Goal: Task Accomplishment & Management: Manage account settings

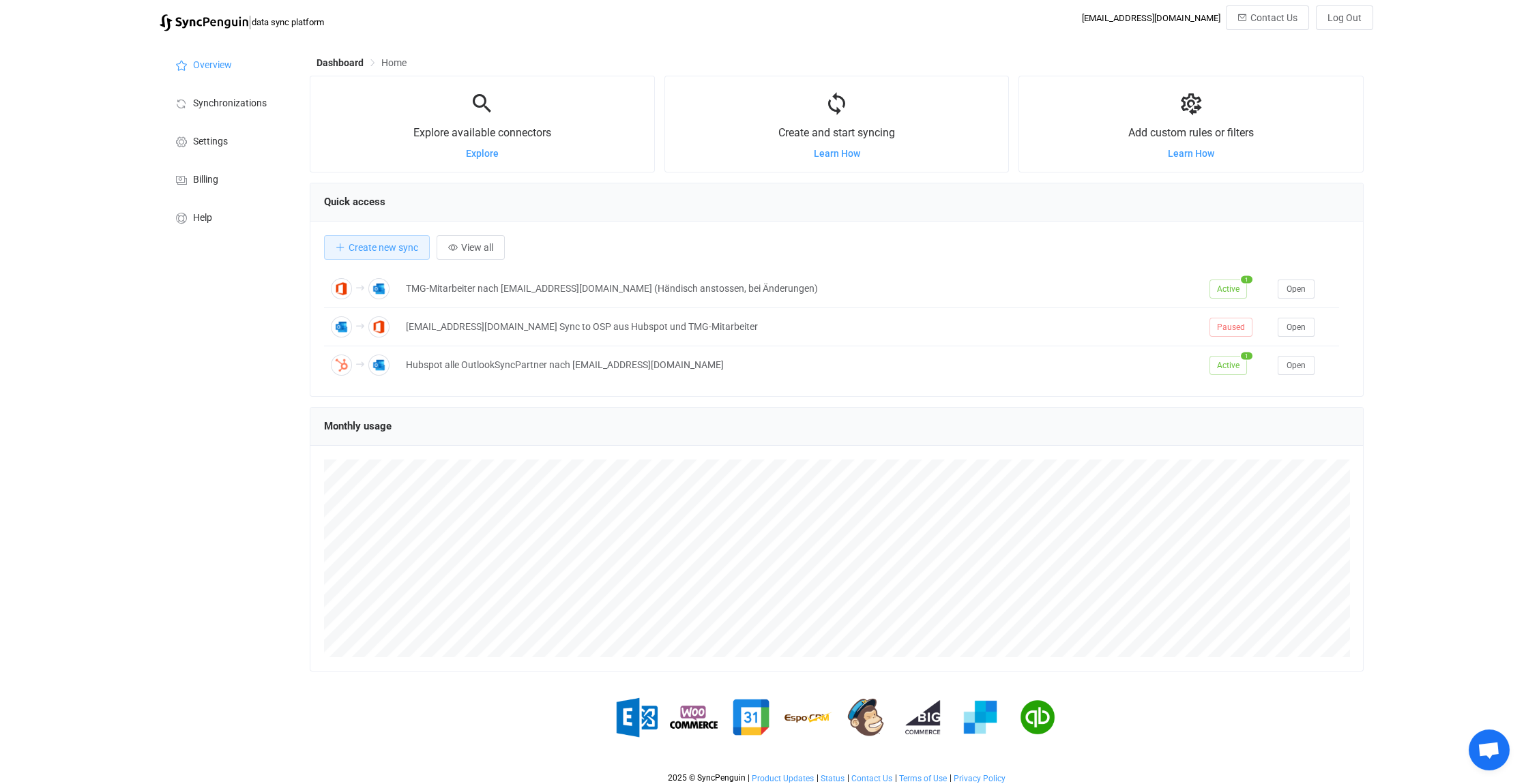
scroll to position [6512, 0]
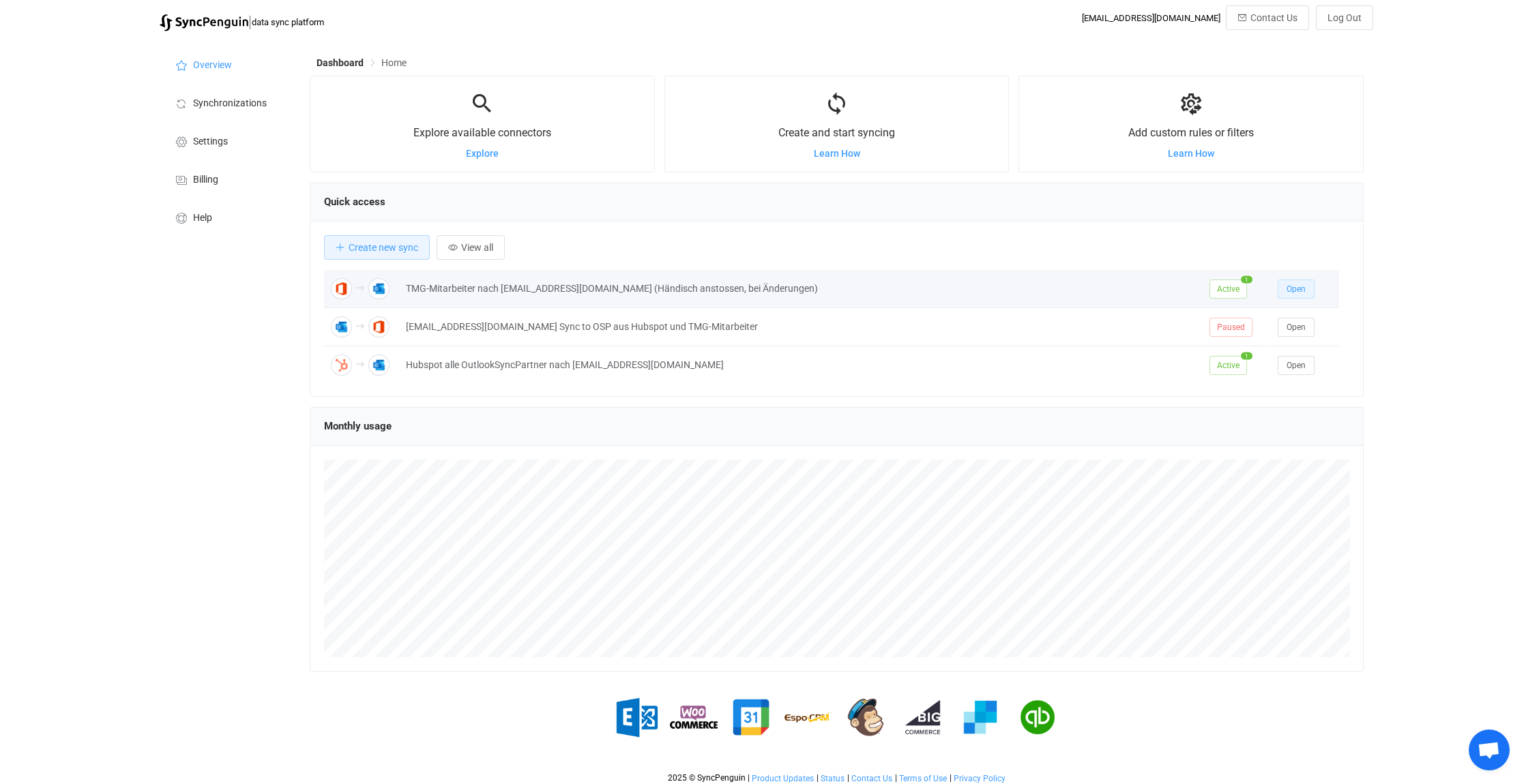
click at [1298, 284] on span "Open" at bounding box center [1295, 289] width 19 height 10
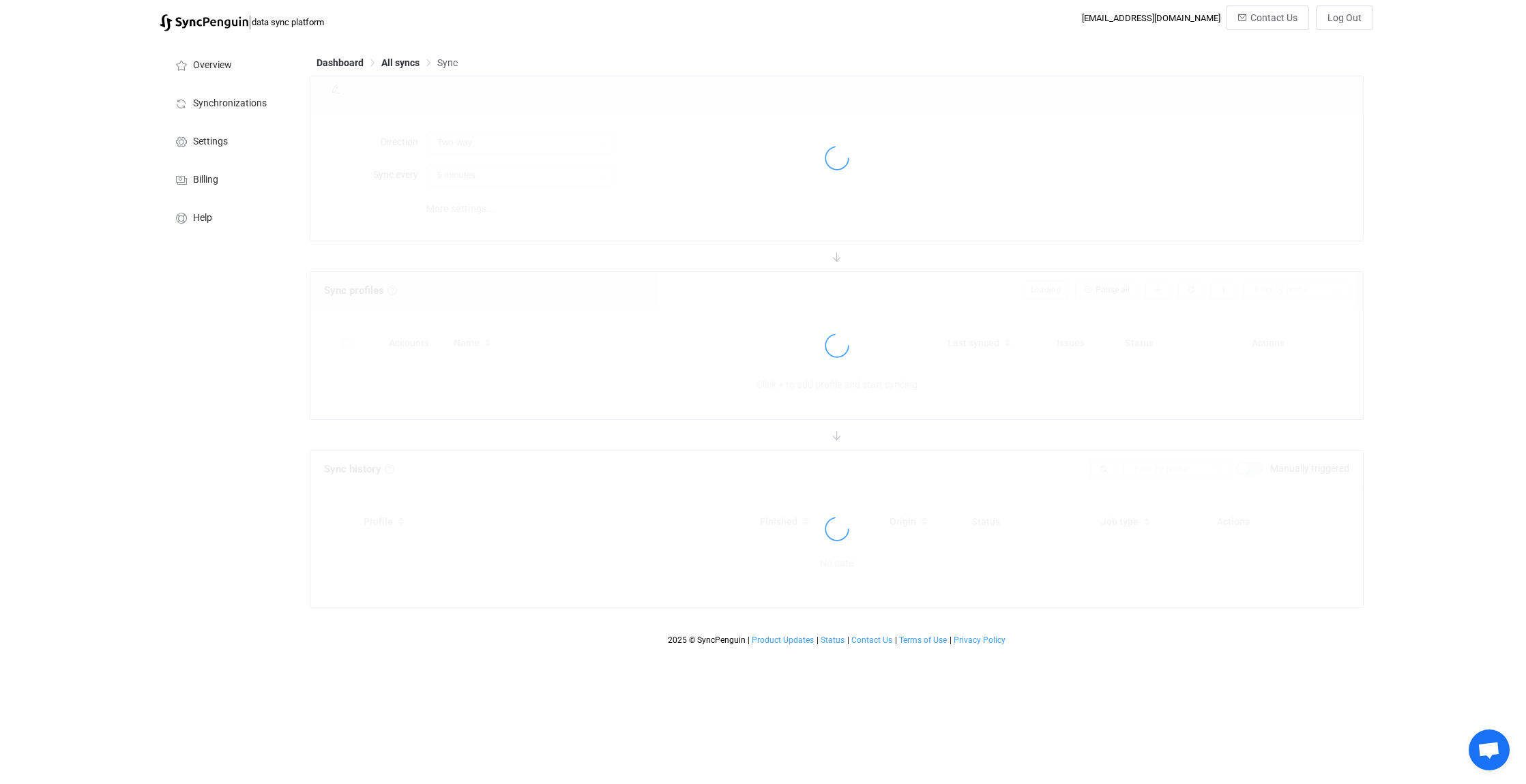
type input "Office 365 GAL → Outlook"
type input "24 hours"
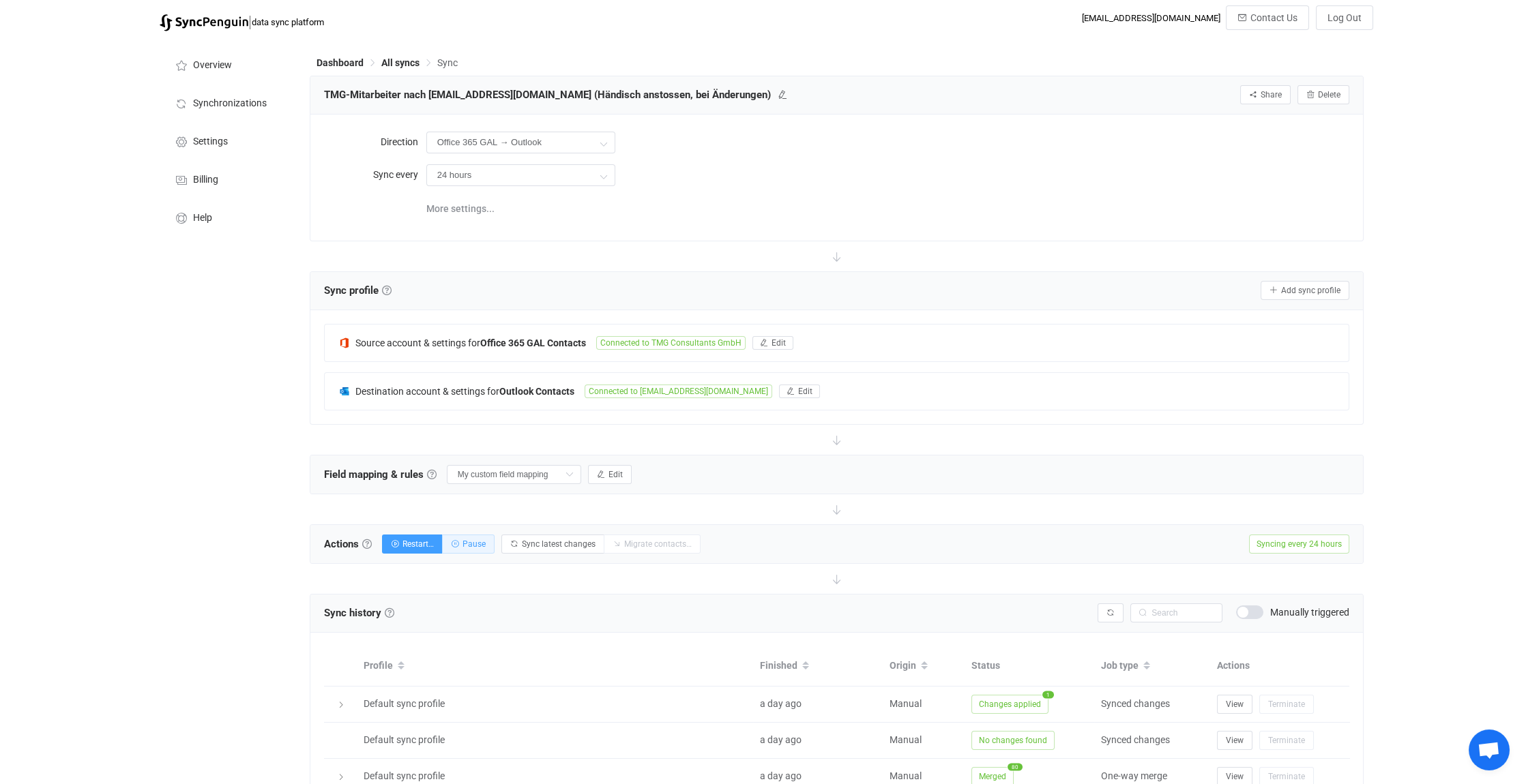
click at [470, 544] on span "Pause" at bounding box center [474, 544] width 23 height 10
click at [401, 62] on span "All syncs" at bounding box center [400, 63] width 38 height 11
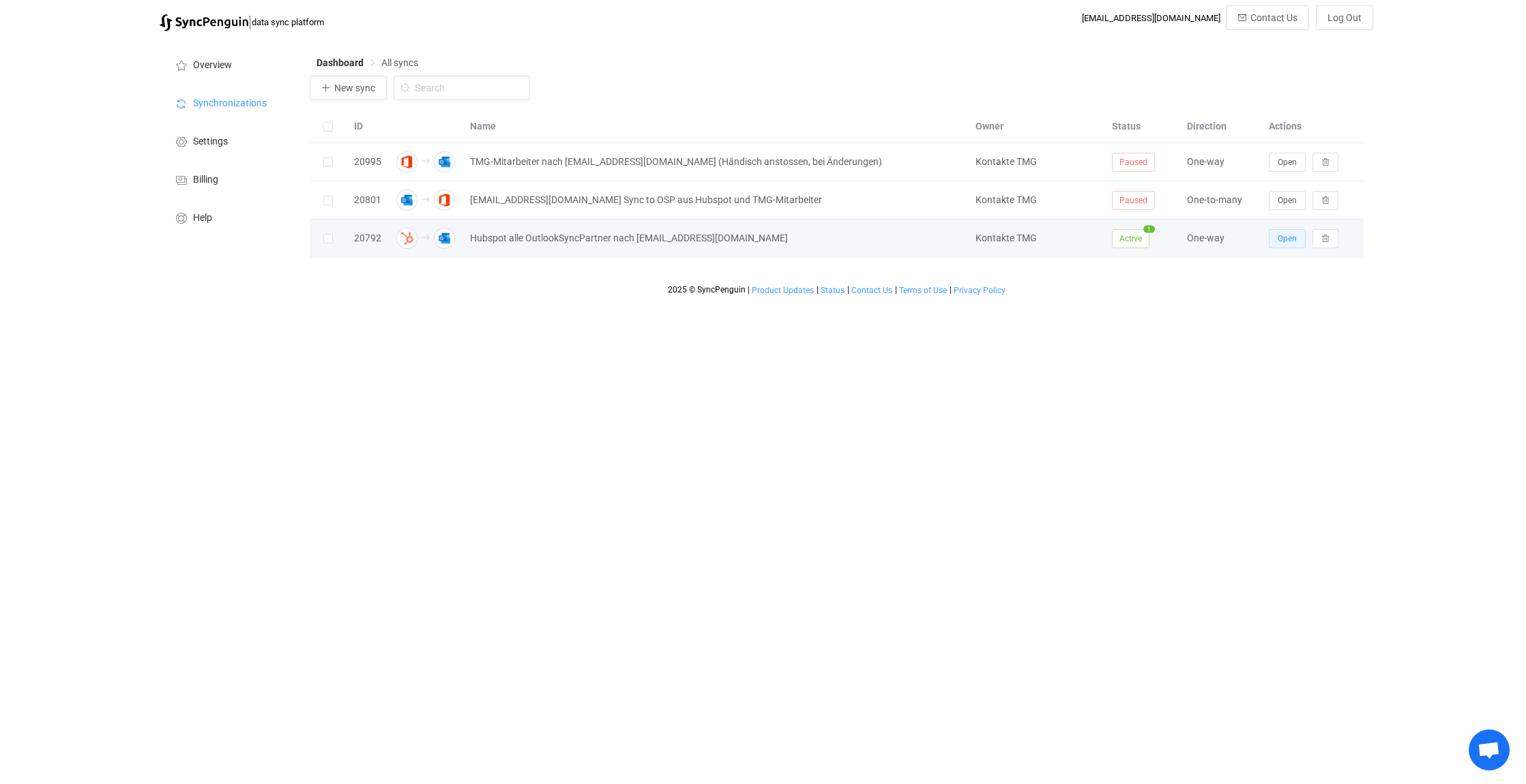
click at [1280, 240] on span "Open" at bounding box center [1286, 239] width 19 height 10
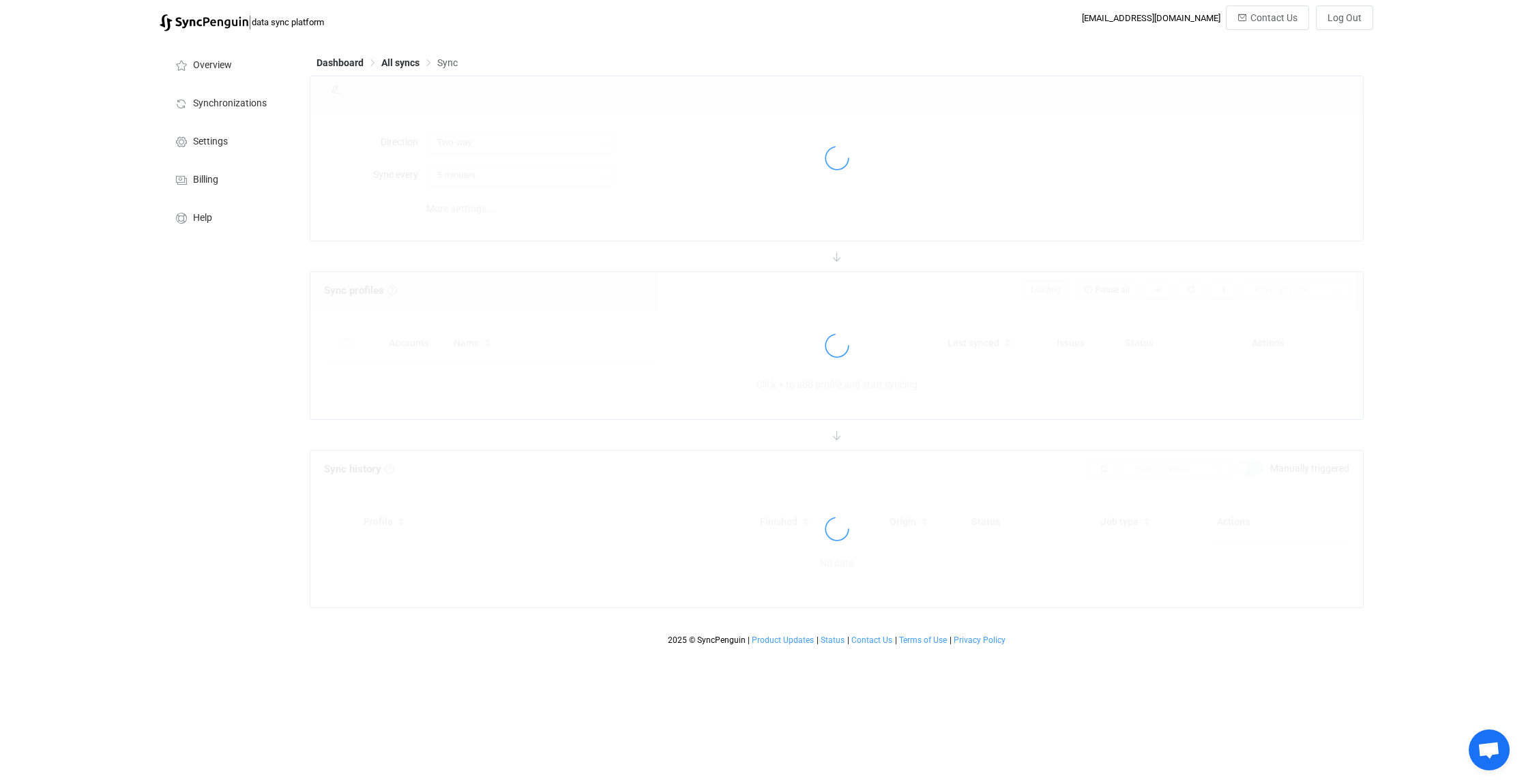
type input "HubSpot → Outlook"
type input "30 minutes"
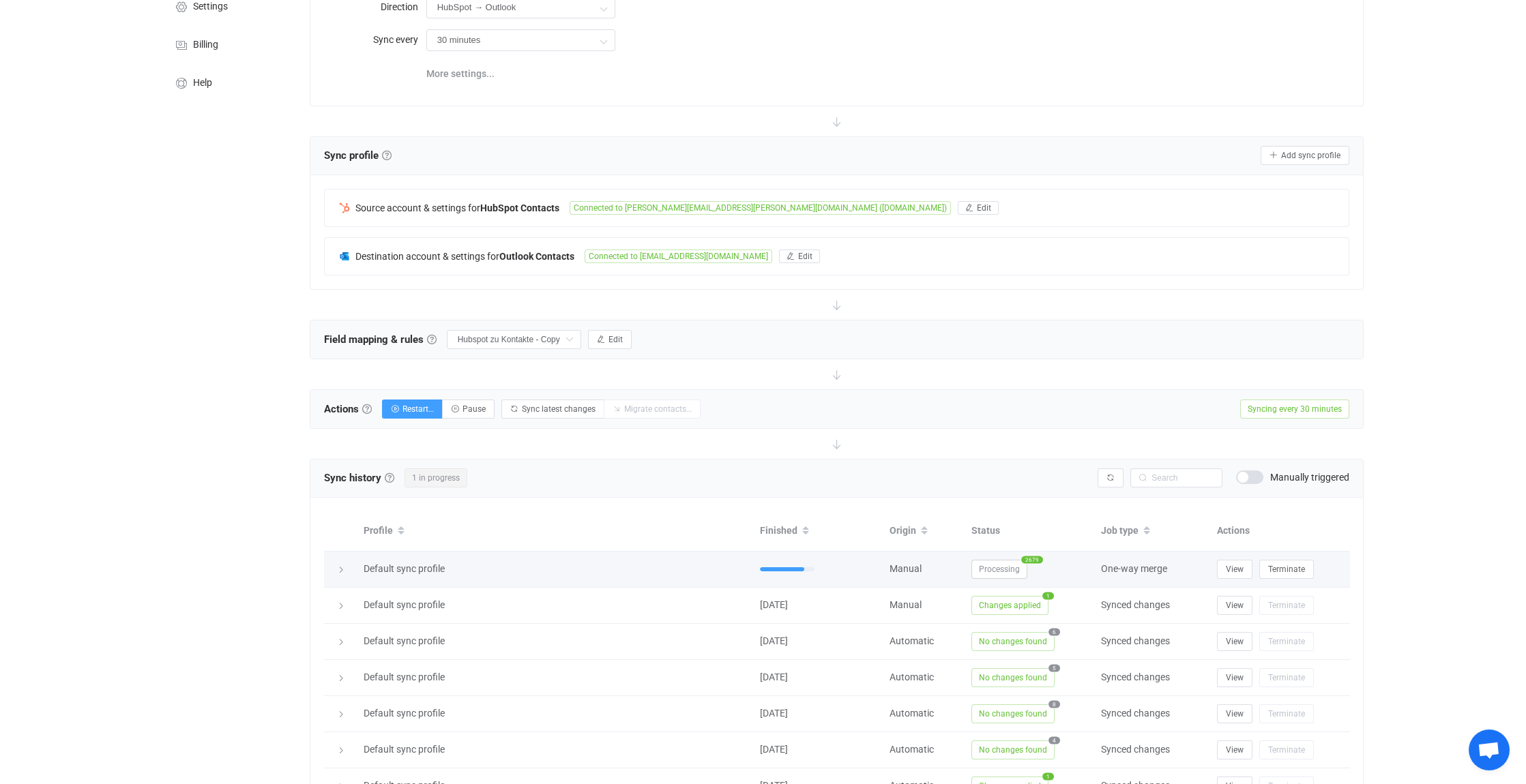
scroll to position [137, 0]
click at [343, 564] on icon at bounding box center [341, 568] width 8 height 8
click at [341, 567] on icon at bounding box center [339, 568] width 8 height 8
